Goal: Navigation & Orientation: Find specific page/section

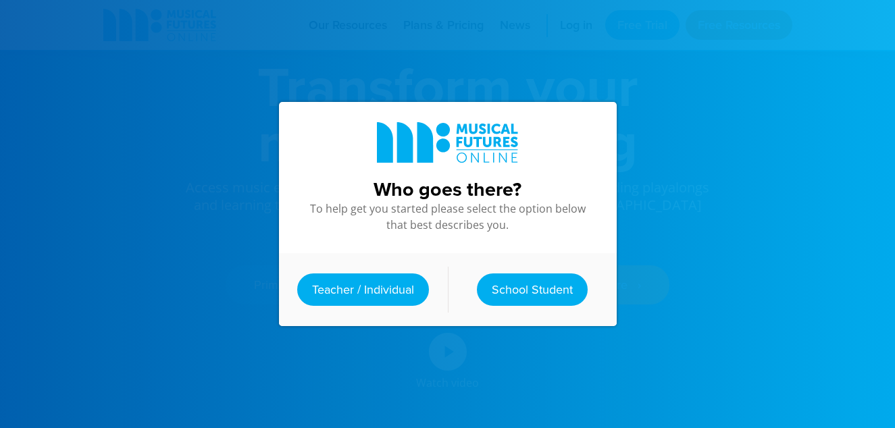
scroll to position [75, 0]
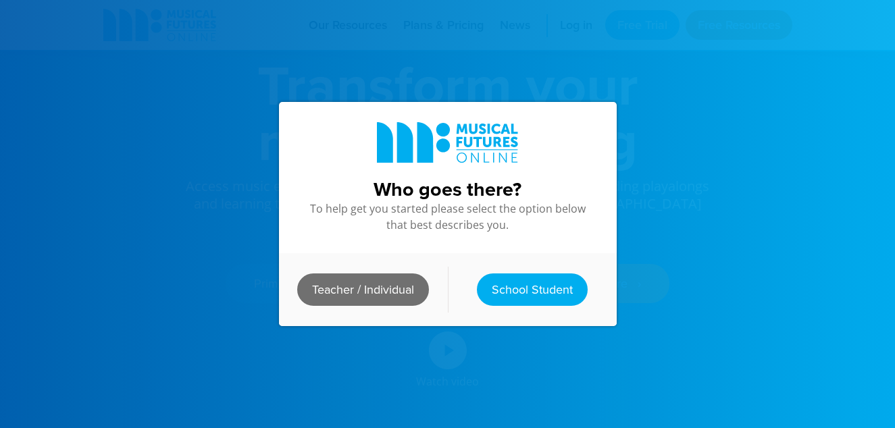
click at [385, 287] on link "Teacher / Individual" at bounding box center [363, 290] width 132 height 32
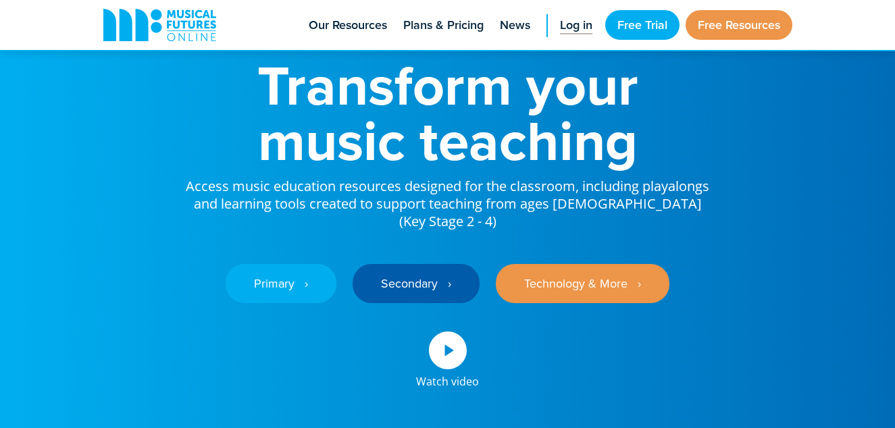
click at [582, 26] on span "Log in" at bounding box center [576, 25] width 32 height 18
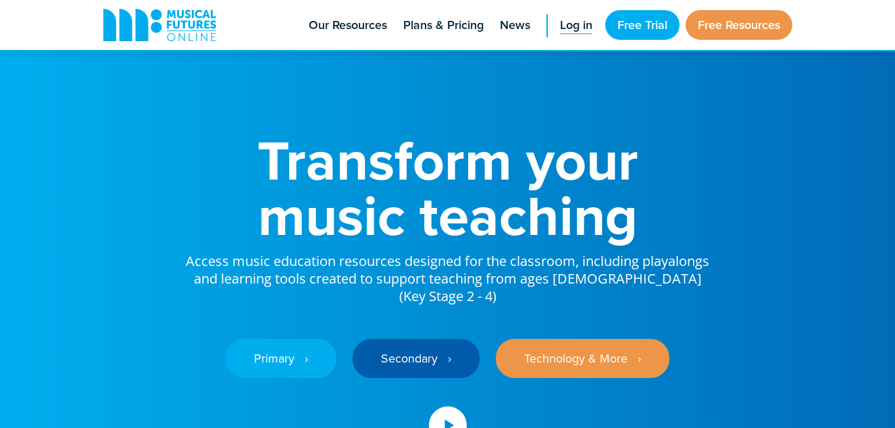
click at [569, 28] on span "Log in" at bounding box center [576, 25] width 32 height 18
drag, startPoint x: 734, startPoint y: 4, endPoint x: 802, endPoint y: 76, distance: 98.9
click at [802, 76] on div "Transform your music teaching Access music education resources designed for the…" at bounding box center [448, 285] width 716 height 570
click at [570, 16] on link "Log in" at bounding box center [576, 25] width 46 height 50
